Goal: Transaction & Acquisition: Book appointment/travel/reservation

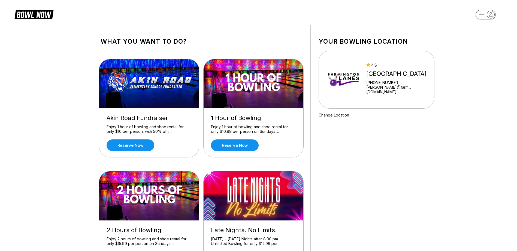
click at [351, 65] on img at bounding box center [344, 79] width 36 height 41
click at [483, 13] on icon "button" at bounding box center [482, 14] width 5 height 3
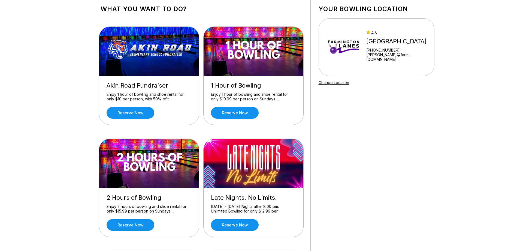
scroll to position [27, 0]
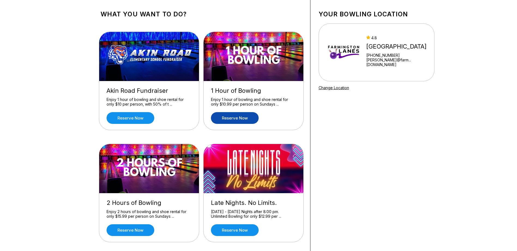
click at [233, 119] on link "Reserve now" at bounding box center [235, 118] width 48 height 12
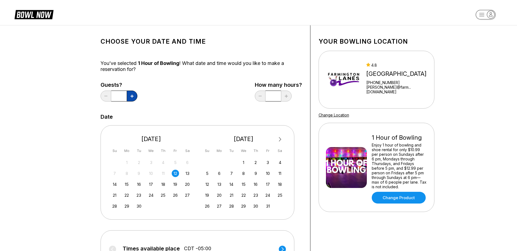
click at [131, 95] on icon at bounding box center [132, 96] width 3 height 3
type input "*"
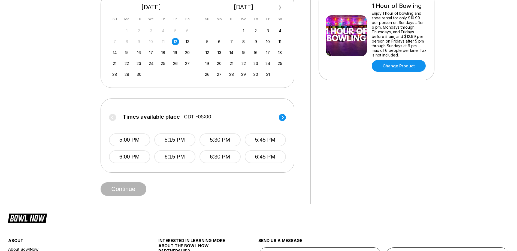
scroll to position [136, 0]
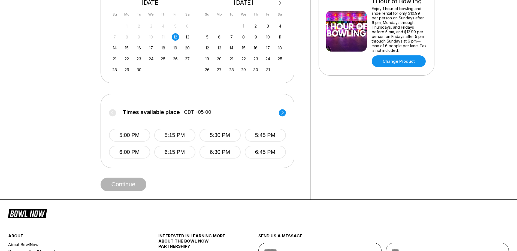
click at [112, 113] on label "Times available place CDT -05:00" at bounding box center [197, 113] width 177 height 9
click at [284, 112] on circle at bounding box center [282, 112] width 7 height 7
click at [112, 113] on icon at bounding box center [112, 113] width 2 height 4
click at [112, 113] on label "Times available place CDT -05:00" at bounding box center [196, 113] width 177 height 9
click at [112, 113] on label "Times available place CDT -05:00" at bounding box center [197, 113] width 177 height 9
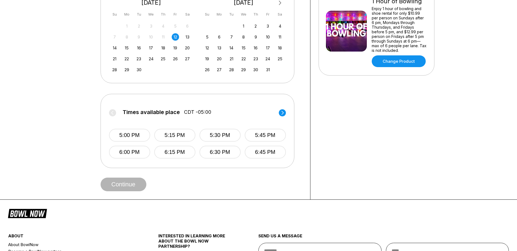
drag, startPoint x: 112, startPoint y: 113, endPoint x: 144, endPoint y: 122, distance: 32.7
click at [144, 122] on div "5:00 PM 5:15 PM 5:30 PM 5:45 PM 6:00 PM 6:15 PM 6:30 PM 6:45 PM" at bounding box center [197, 138] width 177 height 41
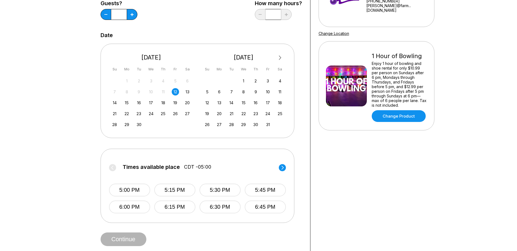
scroll to position [82, 0]
click at [127, 189] on button "5:00 PM" at bounding box center [129, 189] width 41 height 13
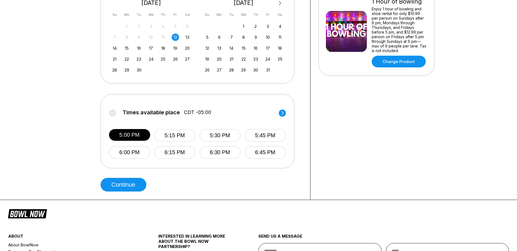
scroll to position [136, 0]
click at [126, 180] on button "Continue" at bounding box center [124, 185] width 46 height 14
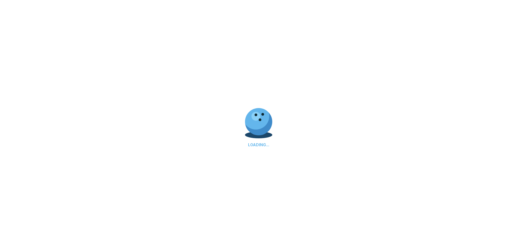
select select "**"
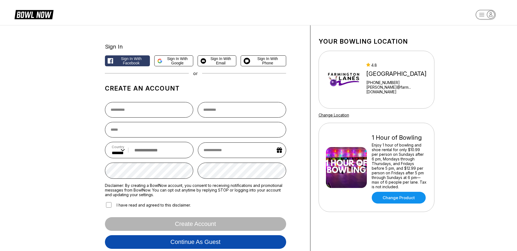
click at [182, 244] on button "Continue as guest" at bounding box center [195, 242] width 181 height 14
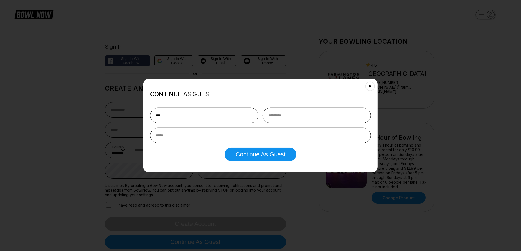
type input "***"
type input "*****"
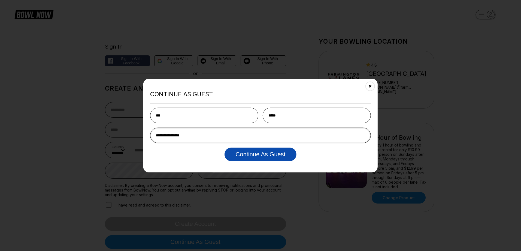
type input "**********"
click at [257, 154] on button "Continue as Guest" at bounding box center [261, 154] width 72 height 14
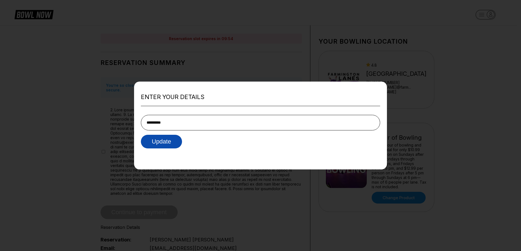
type input "**********"
click at [181, 140] on button "Update" at bounding box center [161, 142] width 41 height 14
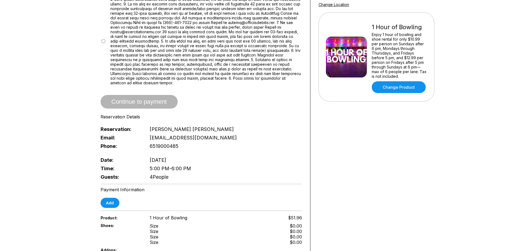
scroll to position [109, 0]
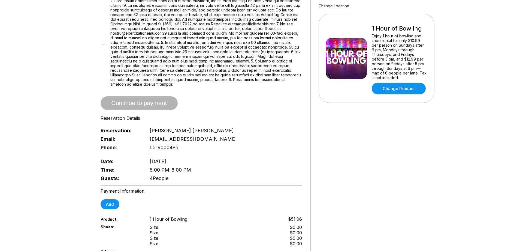
click at [100, 33] on div "Reservation slot expires in 09:40 Reservation Summary You’re so close! To final…" at bounding box center [201, 148] width 218 height 464
click at [101, 34] on div at bounding box center [202, 42] width 202 height 88
click at [215, 73] on span at bounding box center [206, 42] width 192 height 88
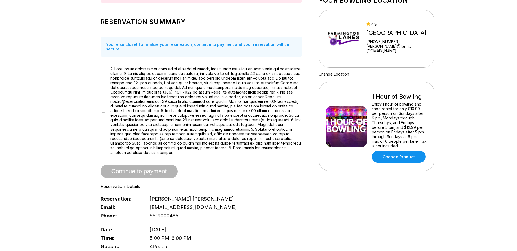
scroll to position [27, 0]
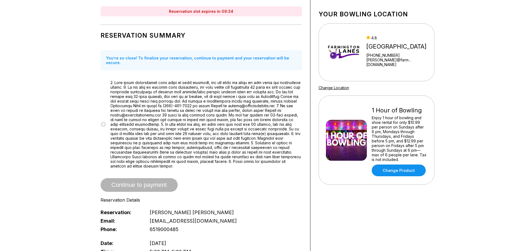
click at [157, 100] on span at bounding box center [206, 124] width 192 height 88
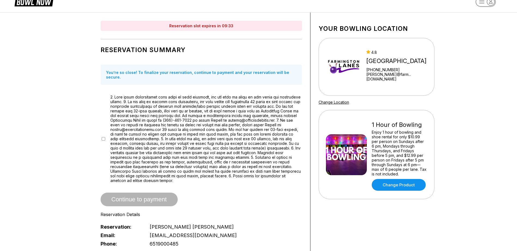
scroll to position [0, 0]
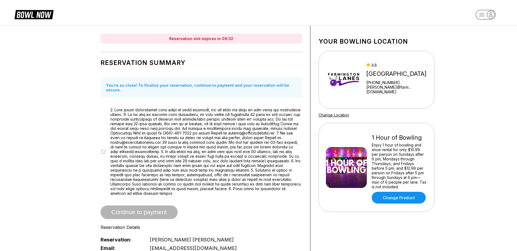
click at [162, 121] on span at bounding box center [206, 151] width 192 height 88
click at [136, 210] on span "Continue to payment" at bounding box center [139, 212] width 77 height 5
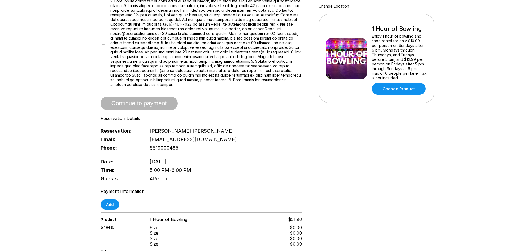
scroll to position [109, 0]
click at [100, 194] on div "Reservation slot expires in 09:28 Reservation Summary You’re so close! To final…" at bounding box center [201, 148] width 218 height 464
click at [110, 199] on button "Add" at bounding box center [110, 204] width 19 height 10
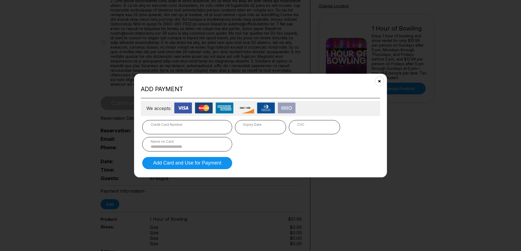
click at [195, 146] on input at bounding box center [187, 146] width 73 height 5
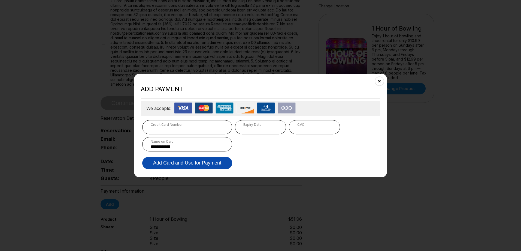
type input "**********"
click at [190, 161] on button "Add Card and Use for Payment" at bounding box center [187, 163] width 90 height 12
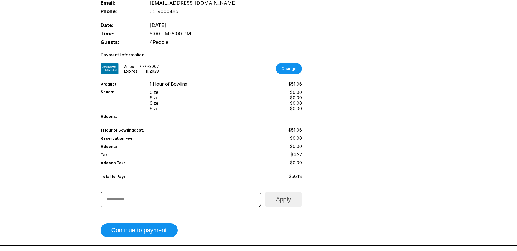
scroll to position [245, 0]
click at [141, 223] on button "Continue to payment" at bounding box center [139, 230] width 77 height 14
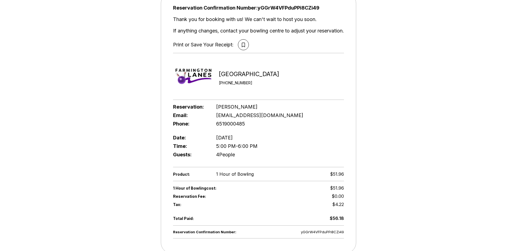
scroll to position [29, 0]
